Goal: Information Seeking & Learning: Learn about a topic

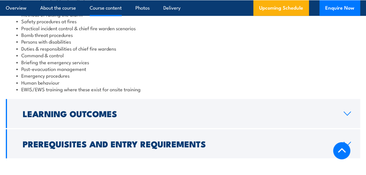
scroll to position [641, 0]
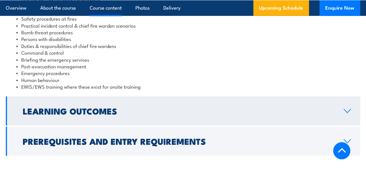
click at [92, 107] on h2 "Learning Outcomes" at bounding box center [179, 111] width 312 height 8
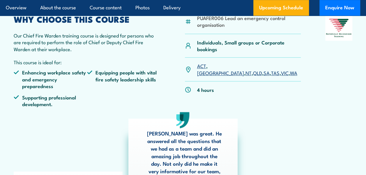
scroll to position [0, 0]
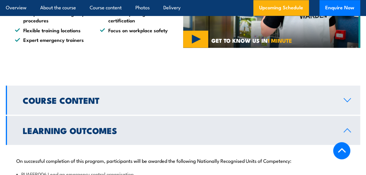
click at [152, 97] on link "Course Content" at bounding box center [183, 100] width 355 height 29
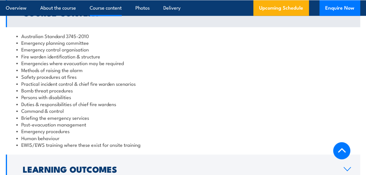
scroll to position [671, 0]
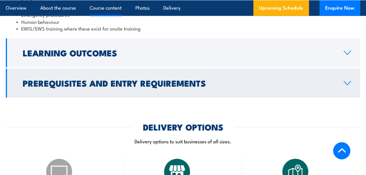
click at [142, 81] on h2 "Prerequisites and Entry Requirements" at bounding box center [179, 83] width 312 height 8
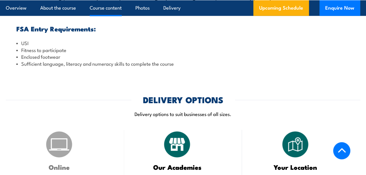
scroll to position [624, 0]
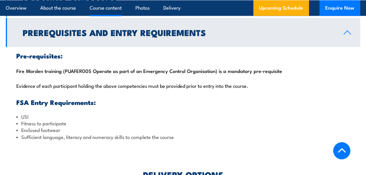
click at [75, 67] on div "Pre-requisites: Fire Warden training (PUAFER005 Operate as part of an Emergency…" at bounding box center [183, 96] width 355 height 99
drag, startPoint x: 75, startPoint y: 67, endPoint x: 20, endPoint y: 72, distance: 55.3
click at [20, 72] on div "Pre-requisites: Fire Warden training (PUAFER005 Operate as part of an Emergency…" at bounding box center [183, 96] width 355 height 99
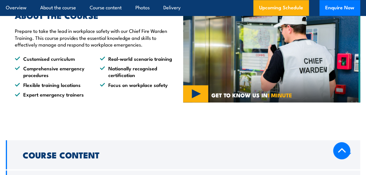
scroll to position [496, 0]
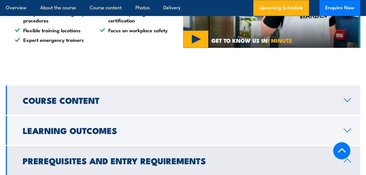
click at [95, 96] on h2 "Course Content" at bounding box center [179, 100] width 312 height 8
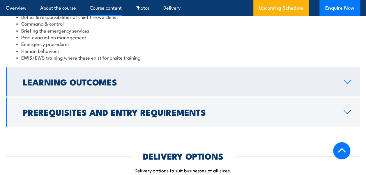
click at [84, 80] on h2 "Learning Outcomes" at bounding box center [179, 82] width 312 height 8
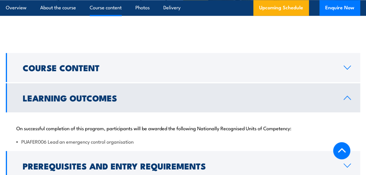
scroll to position [527, 0]
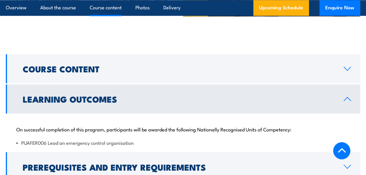
click at [26, 139] on li "PUAFER006 Lead an emergency control organisation" at bounding box center [183, 142] width 334 height 7
copy li "PUAFER006"
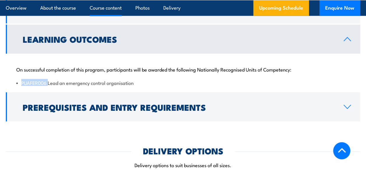
scroll to position [644, 0]
